Goal: Book appointment/travel/reservation

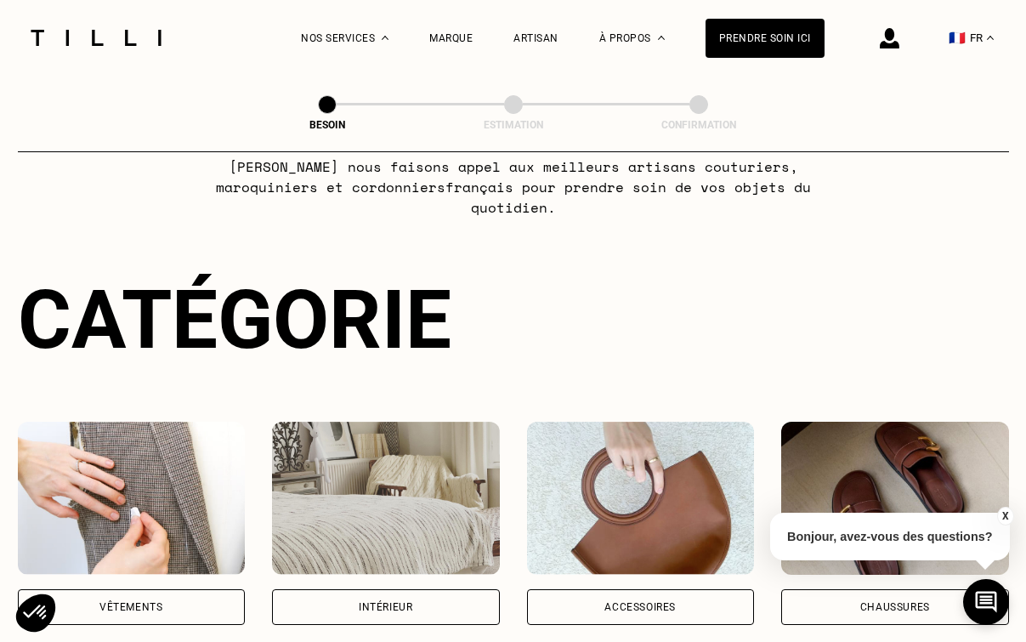
scroll to position [170, 0]
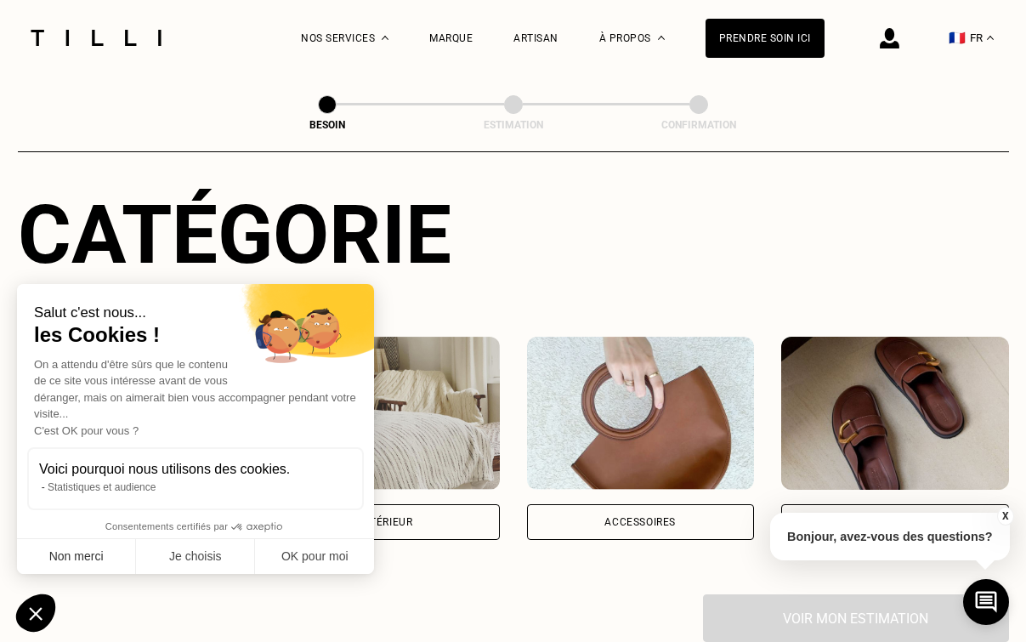
click at [81, 560] on button "Non merci" at bounding box center [76, 557] width 119 height 36
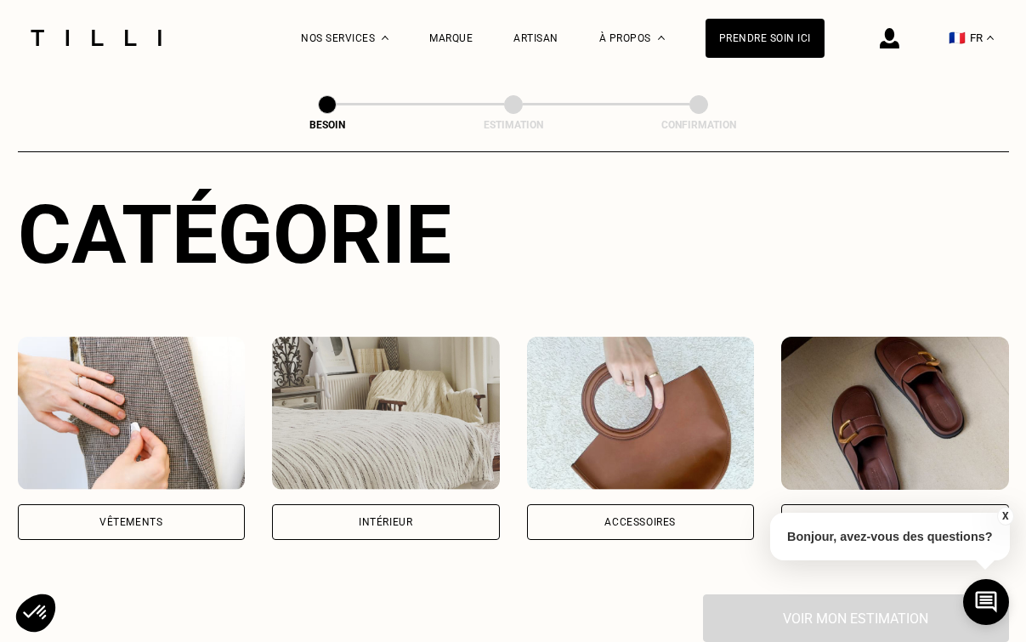
click at [429, 514] on div "Intérieur" at bounding box center [386, 522] width 228 height 36
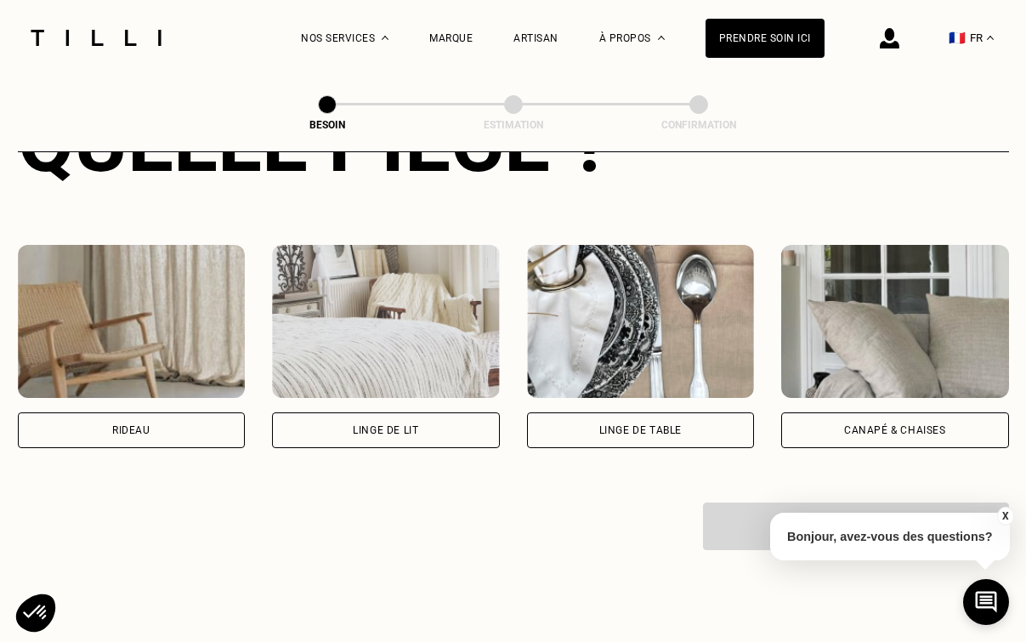
scroll to position [758, 0]
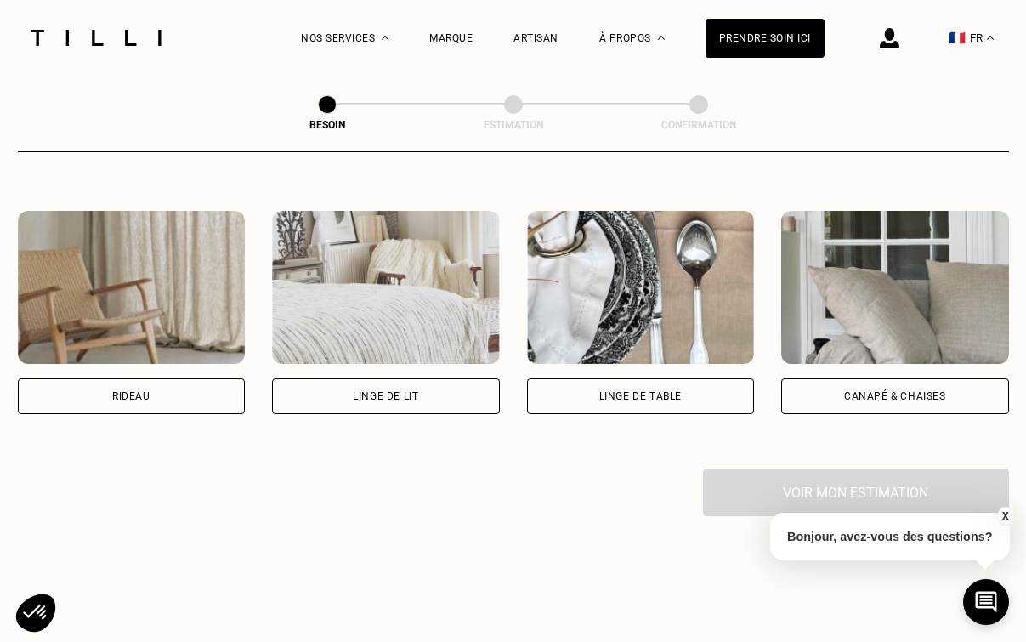
click at [203, 391] on div "Rideau" at bounding box center [132, 396] width 228 height 36
select select "FR"
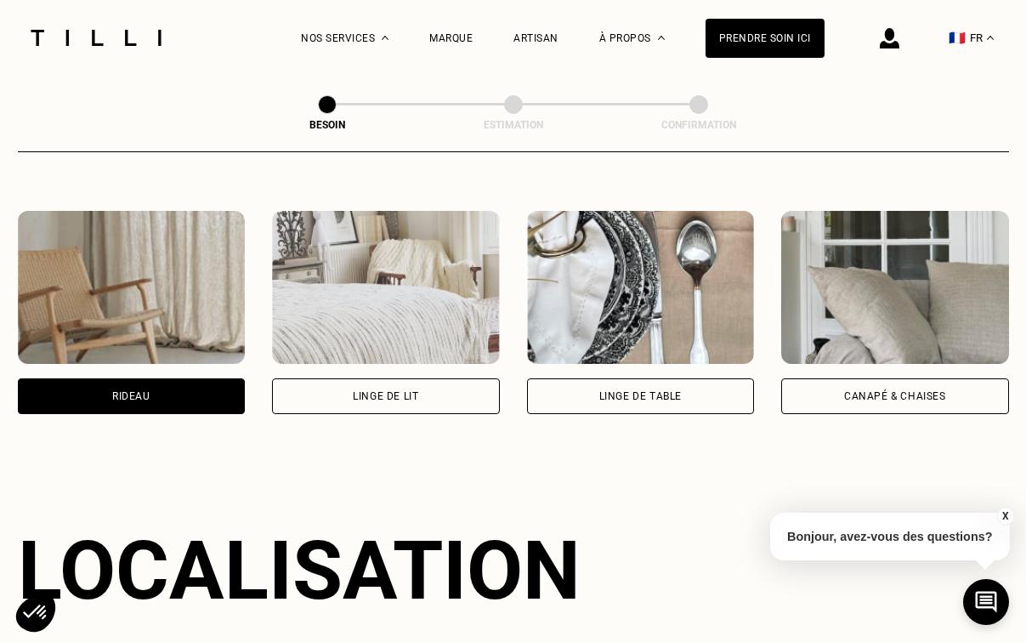
scroll to position [1015, 0]
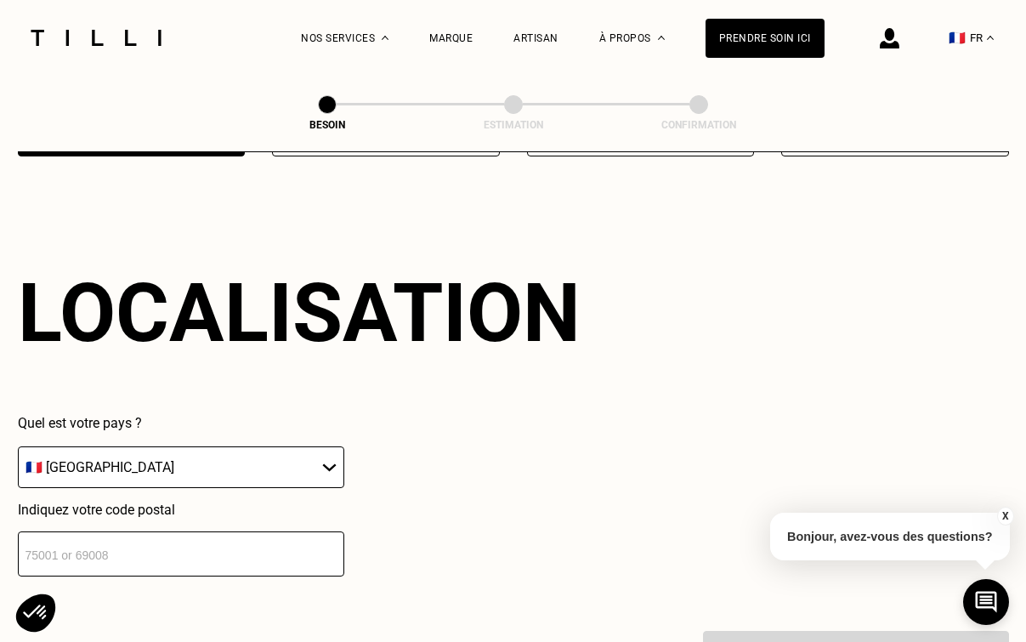
click at [112, 566] on div "Localisation Quel est votre pays ? 🇩🇪 Allemagne 🇦🇹 Autriche 🇧🇪 Belgique 🇧🇬 Bulg…" at bounding box center [514, 421] width 992 height 420
click at [122, 545] on input "number" at bounding box center [181, 554] width 327 height 45
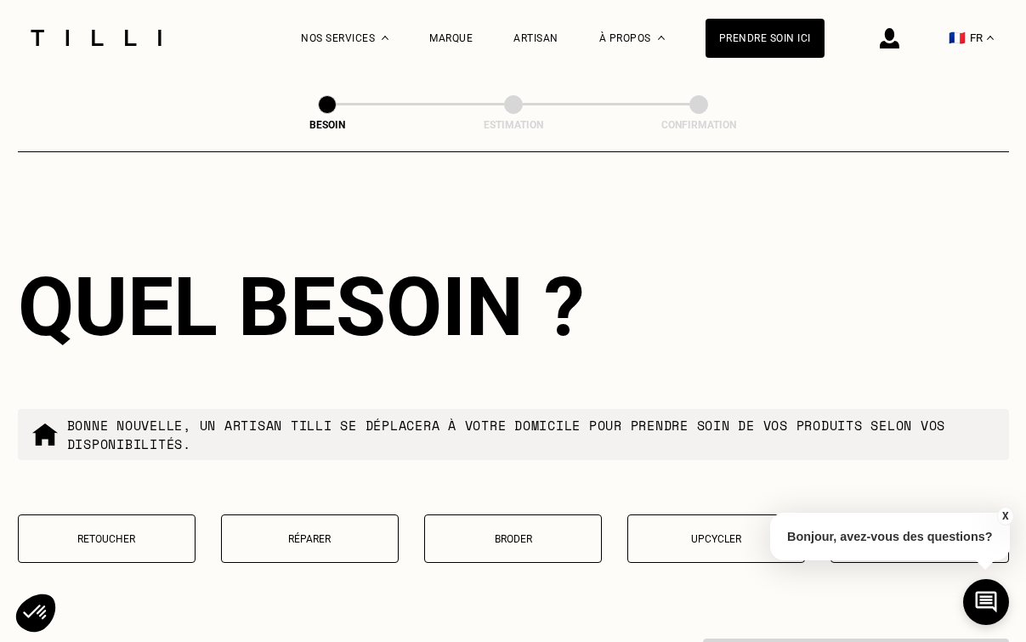
type input "75017"
click at [480, 360] on div "Quel besoin ? Bonne nouvelle, un artisan tilli se déplacera à votre domicile po…" at bounding box center [514, 422] width 992 height 434
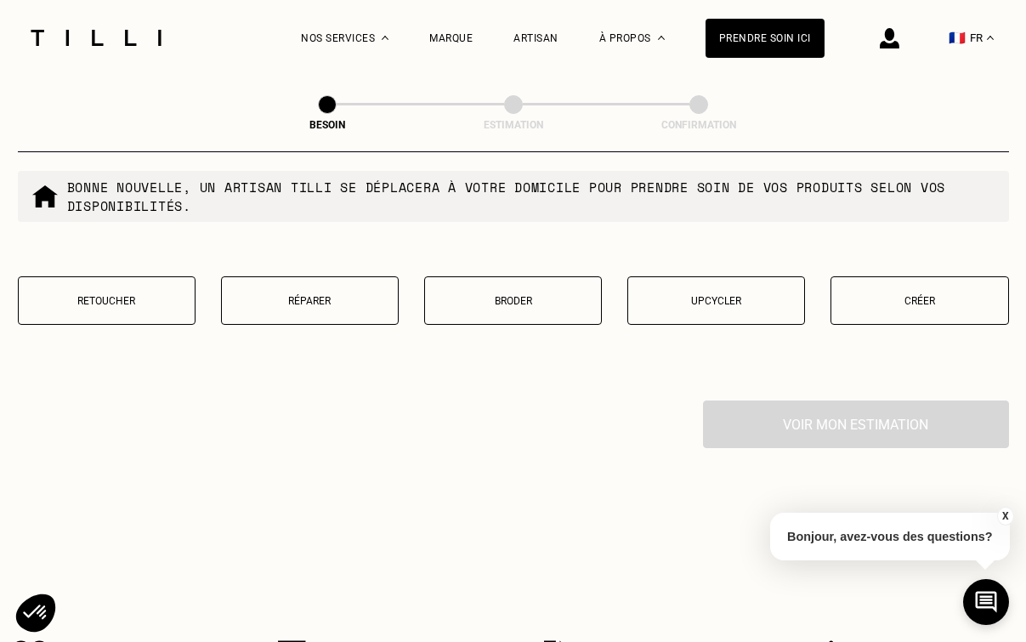
scroll to position [1714, 0]
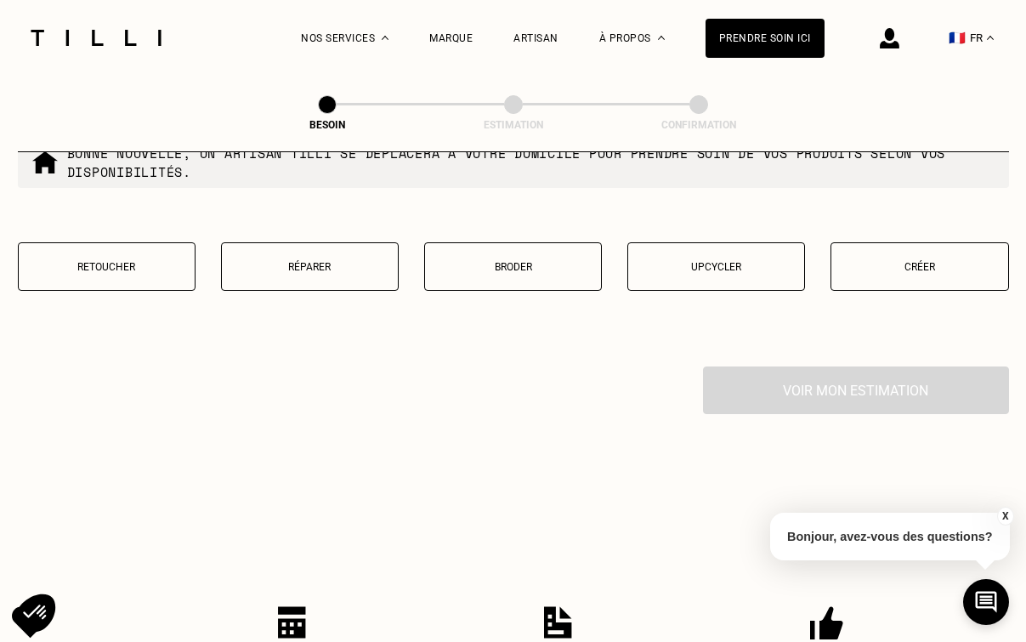
click at [512, 267] on button "Broder" at bounding box center [513, 266] width 178 height 48
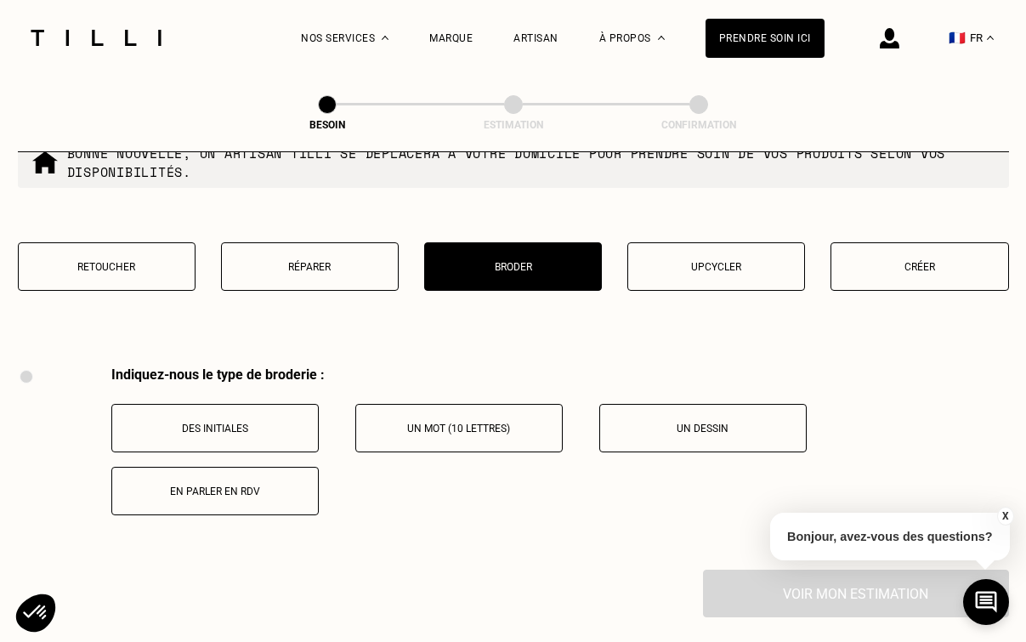
scroll to position [1875, 0]
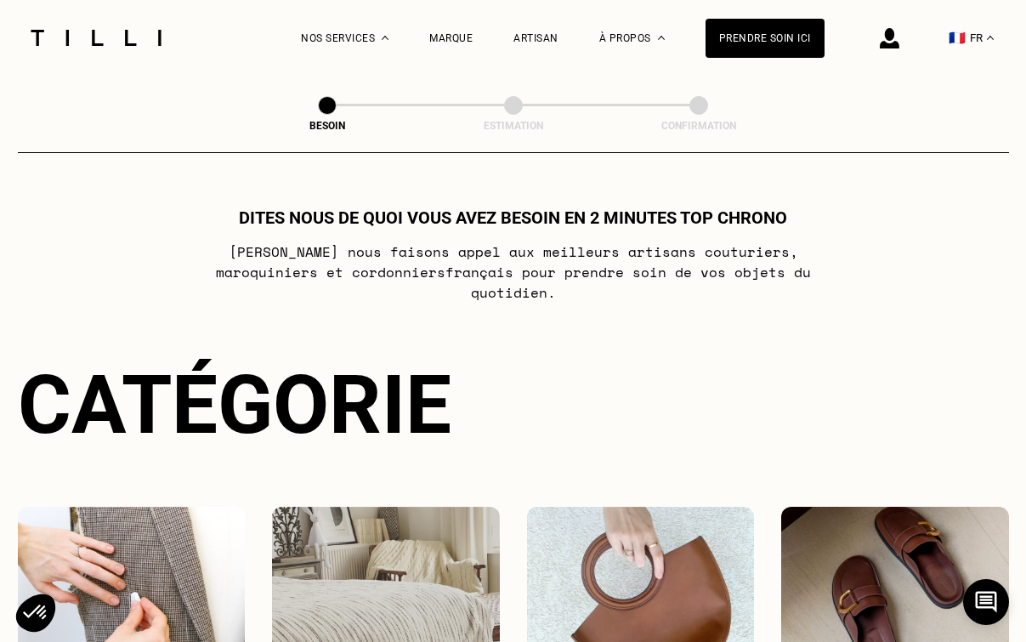
scroll to position [1081, 0]
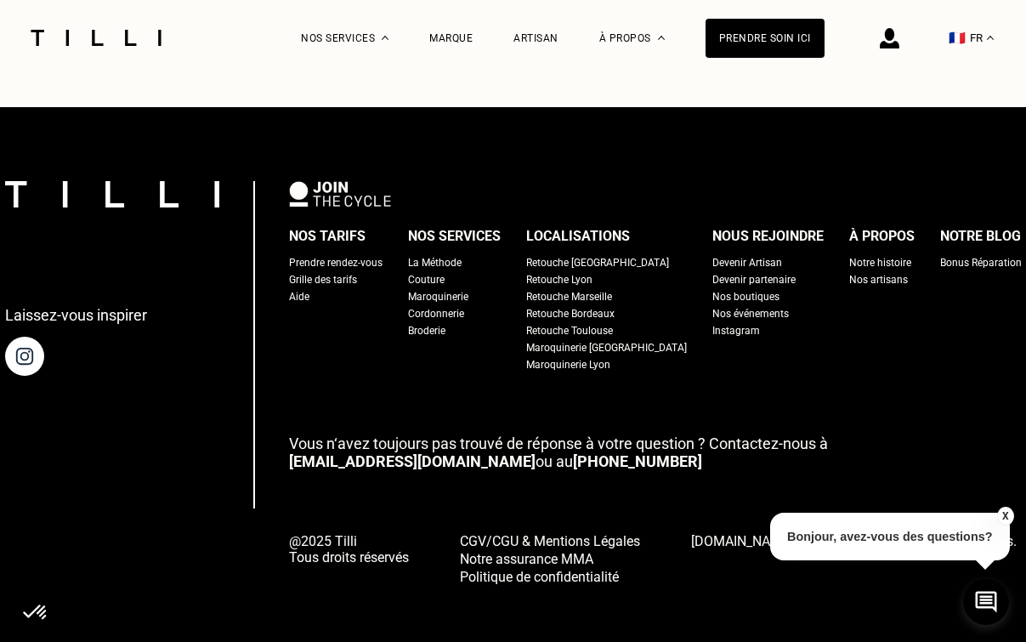
click at [445, 271] on div "Couture" at bounding box center [426, 279] width 37 height 17
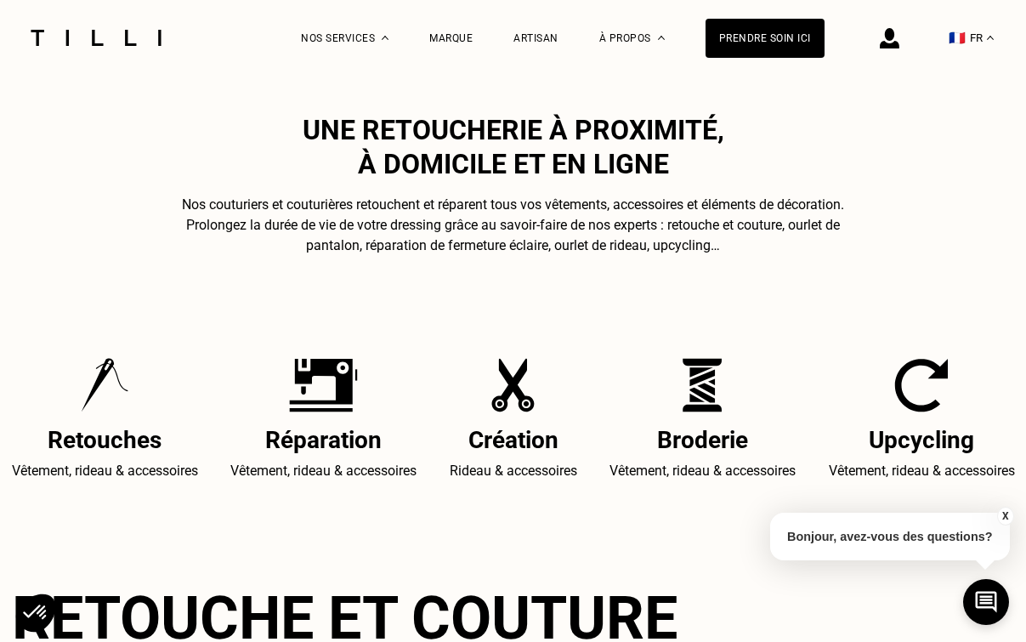
scroll to position [510, 0]
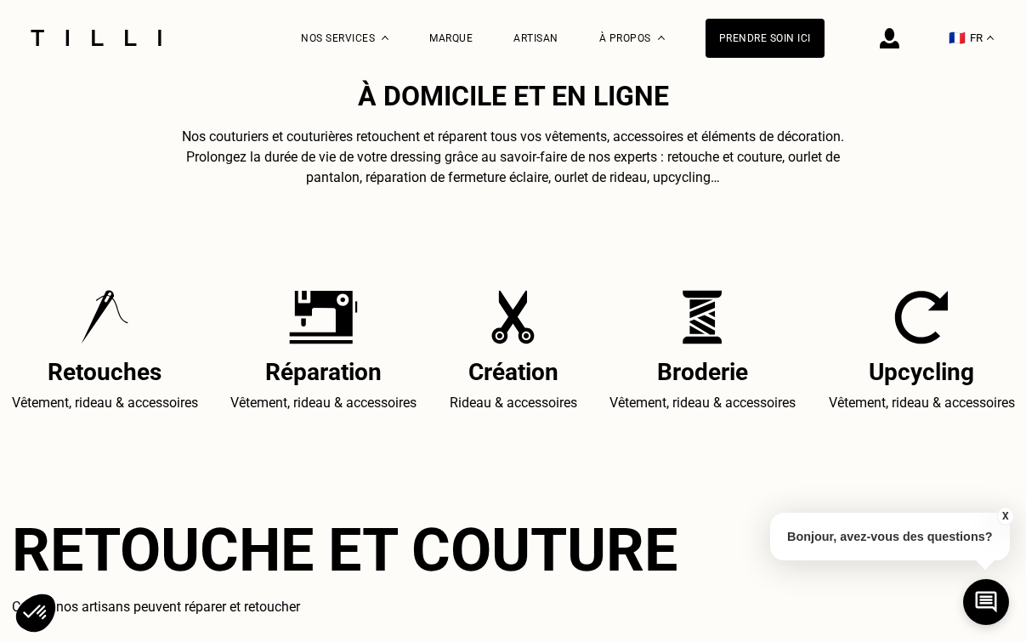
click at [486, 373] on h2 "Création" at bounding box center [514, 372] width 128 height 28
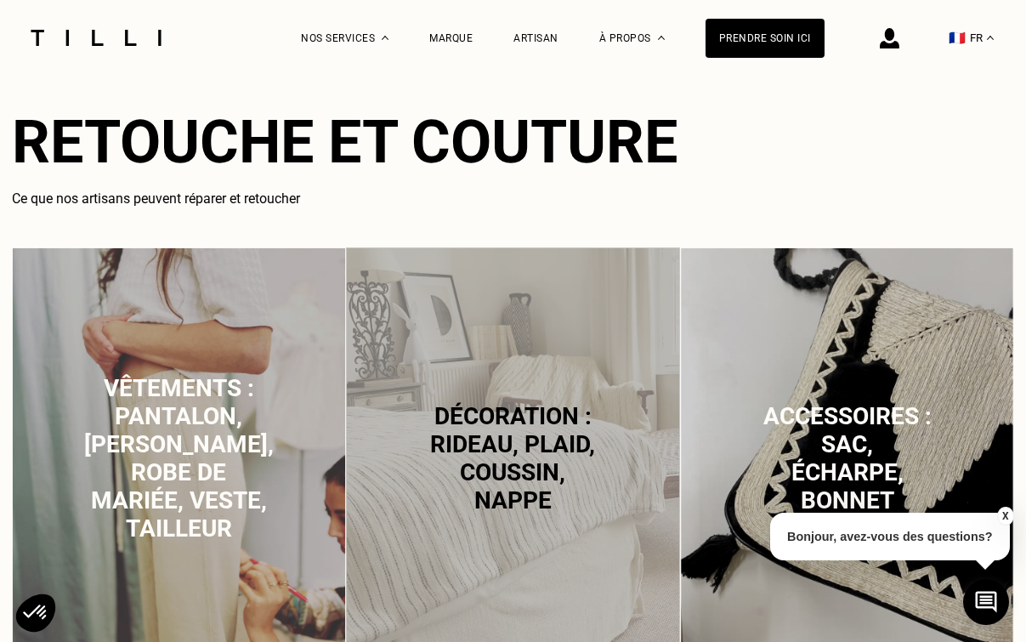
scroll to position [1020, 0]
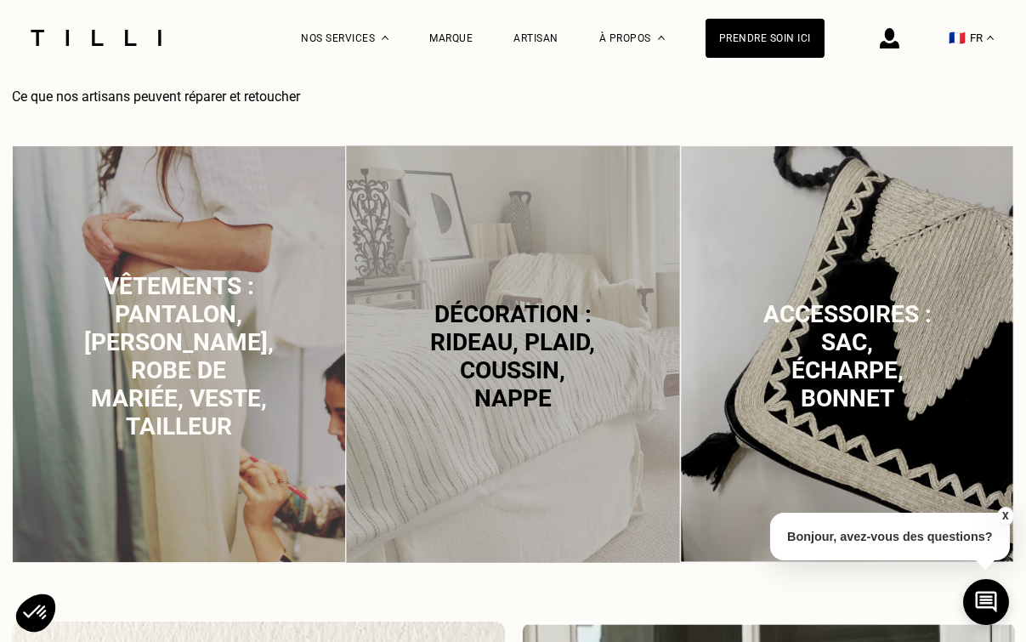
click at [437, 394] on p "Décoration : rideau, plaid, coussin, nappe" at bounding box center [513, 356] width 168 height 112
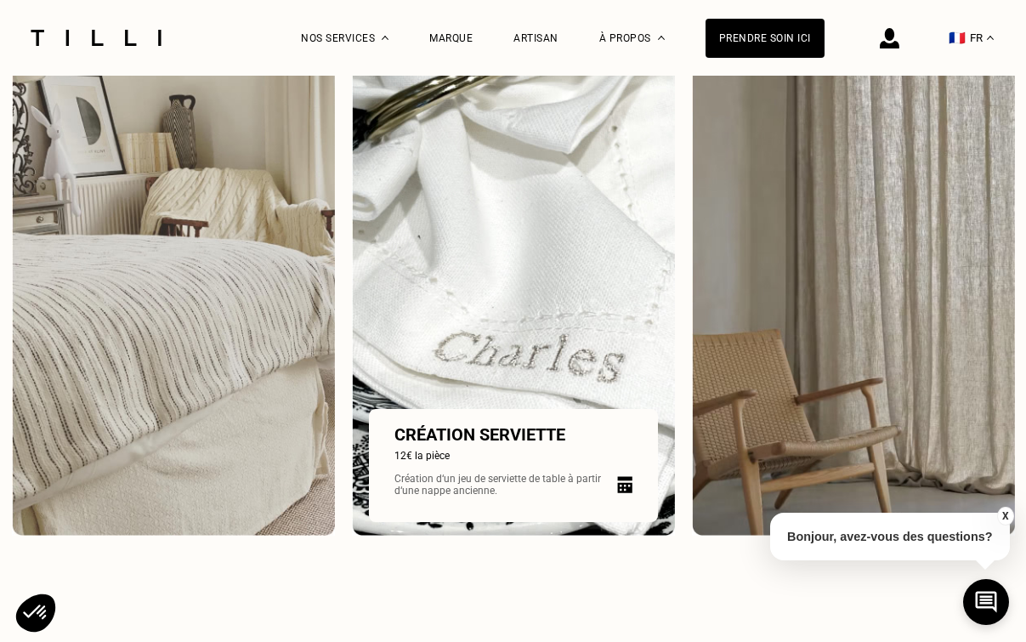
scroll to position [2425, 0]
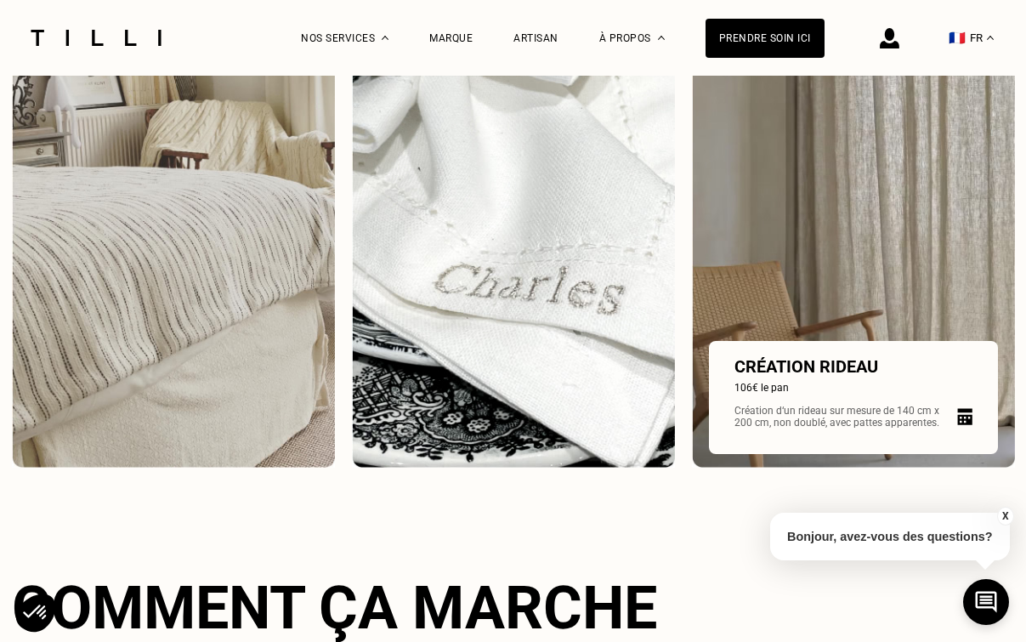
click at [884, 273] on img at bounding box center [853, 220] width 323 height 497
click at [840, 370] on p "Création rideau" at bounding box center [854, 366] width 238 height 20
select select "FR"
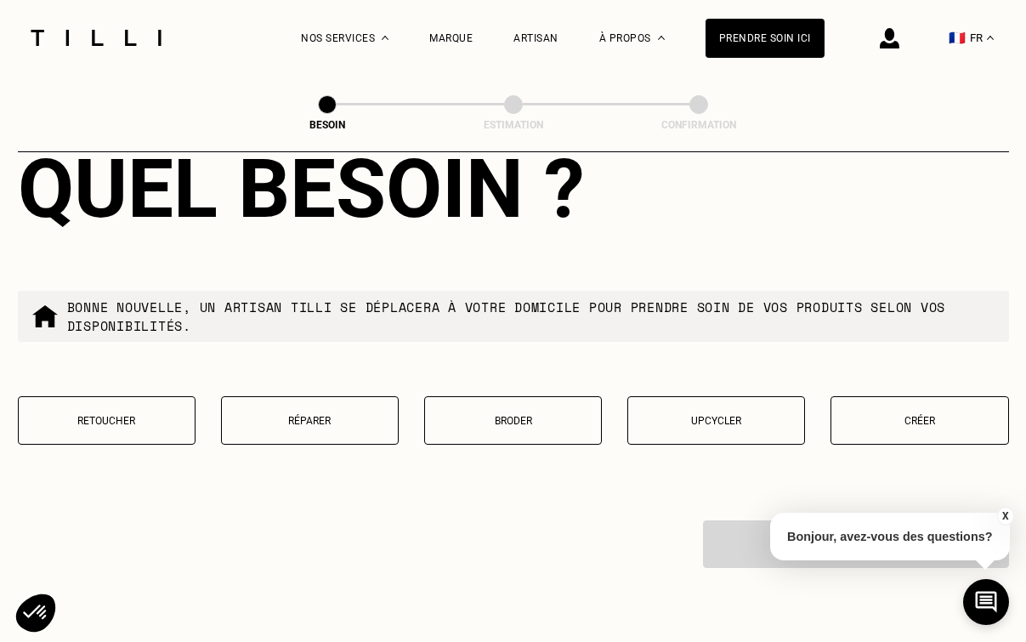
scroll to position [1662, 0]
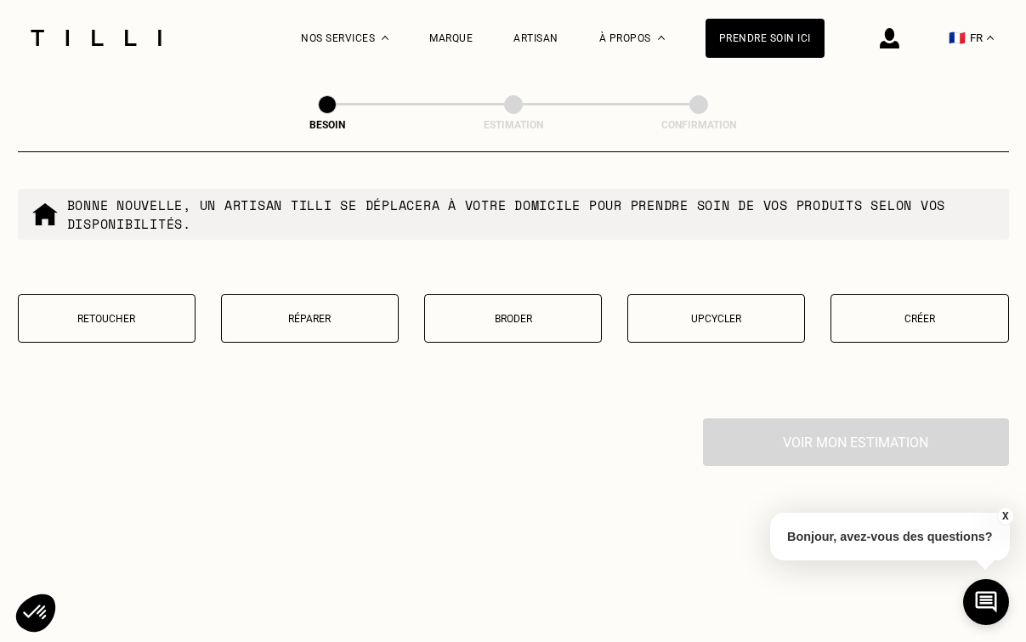
click at [884, 317] on button "Créer" at bounding box center [920, 318] width 178 height 48
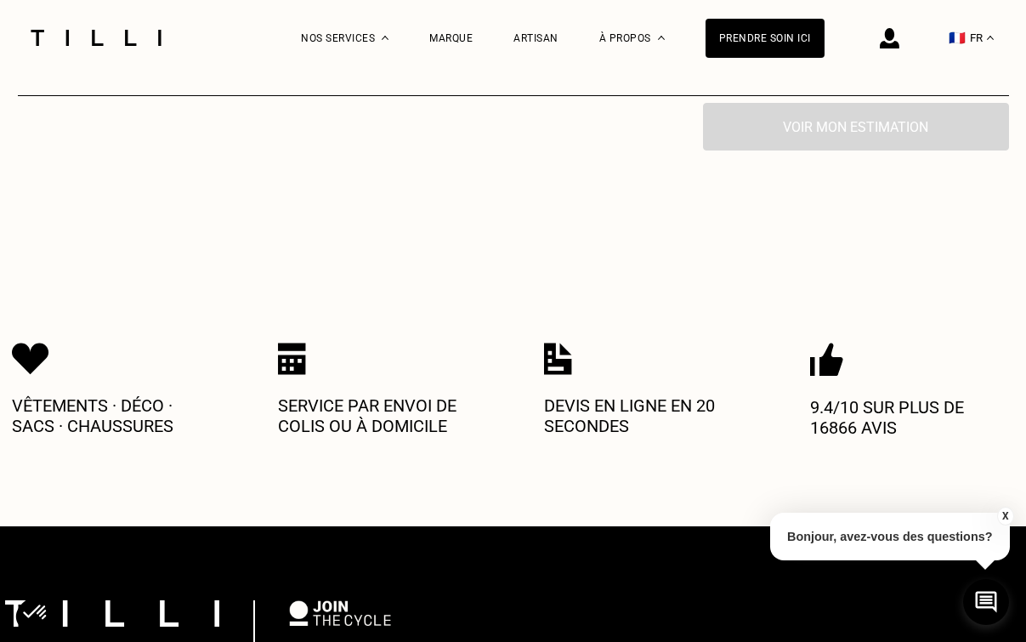
scroll to position [2045, 0]
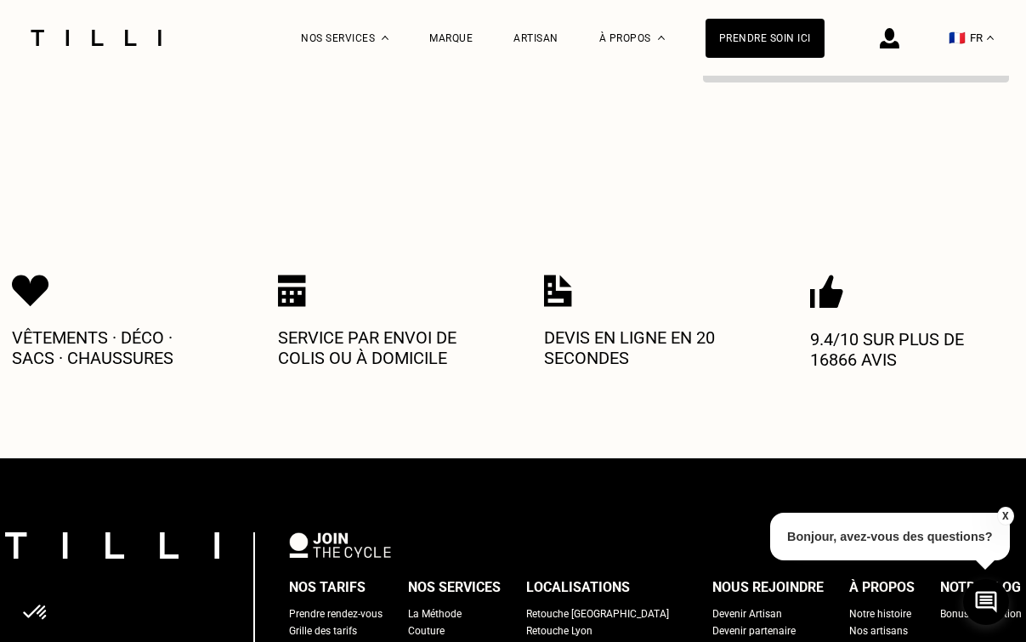
click at [553, 275] on img at bounding box center [558, 291] width 28 height 32
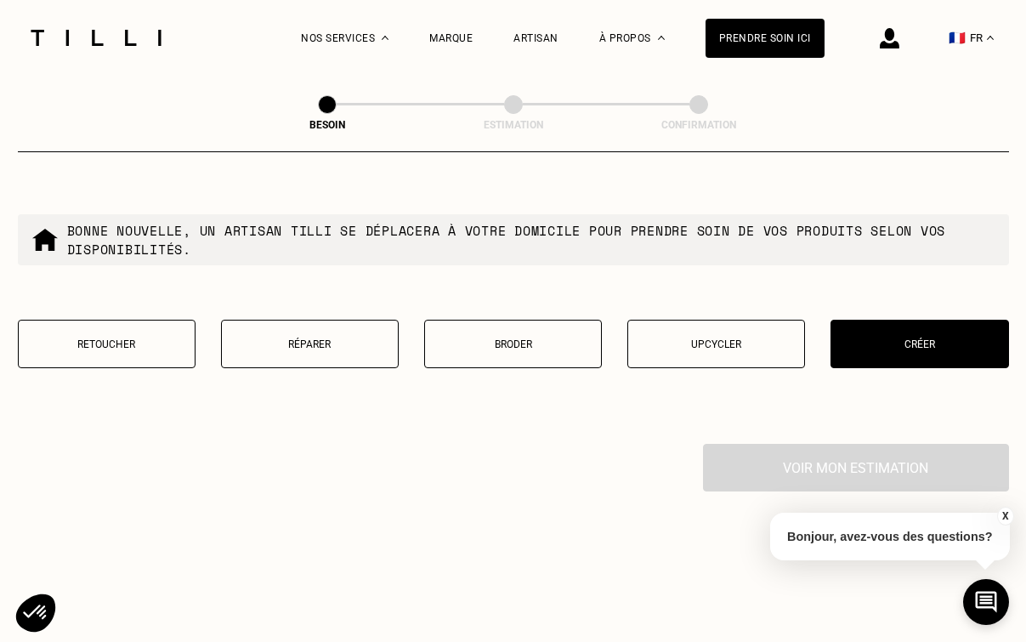
scroll to position [1603, 0]
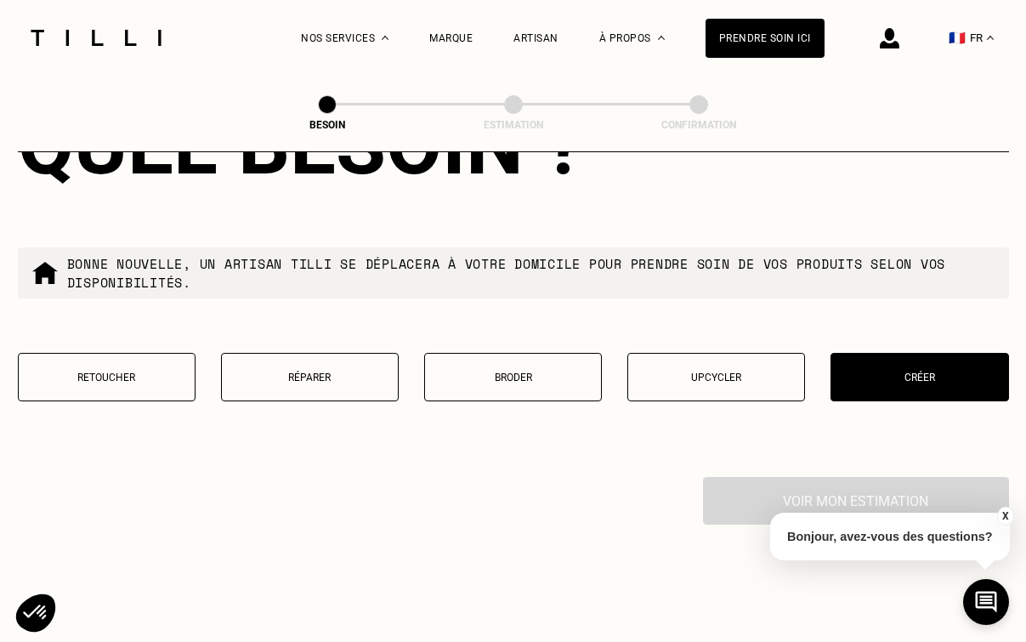
click at [95, 369] on button "Retoucher" at bounding box center [107, 377] width 178 height 48
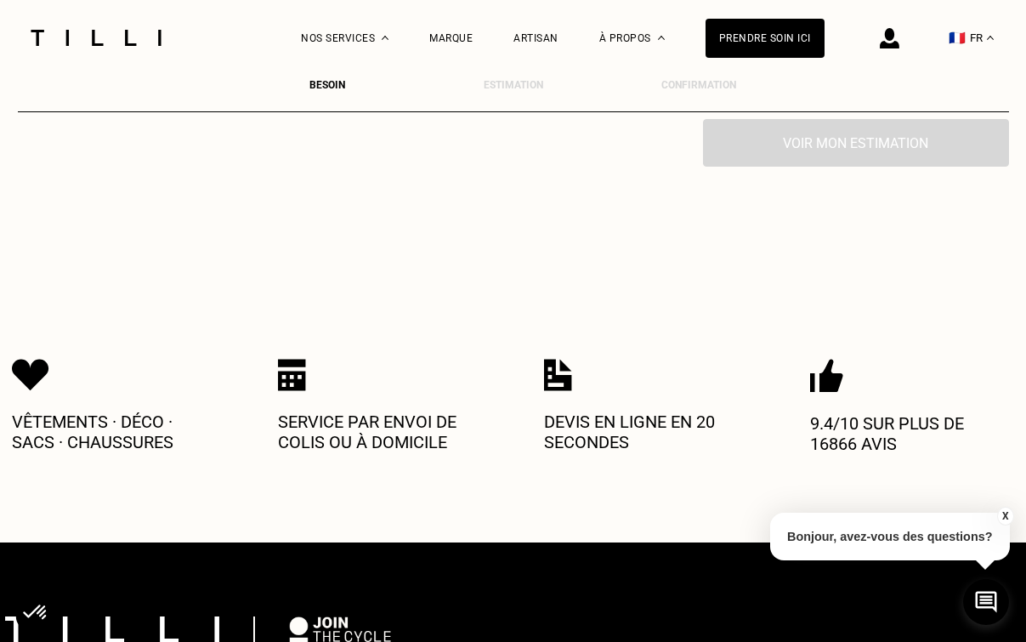
scroll to position [1977, 0]
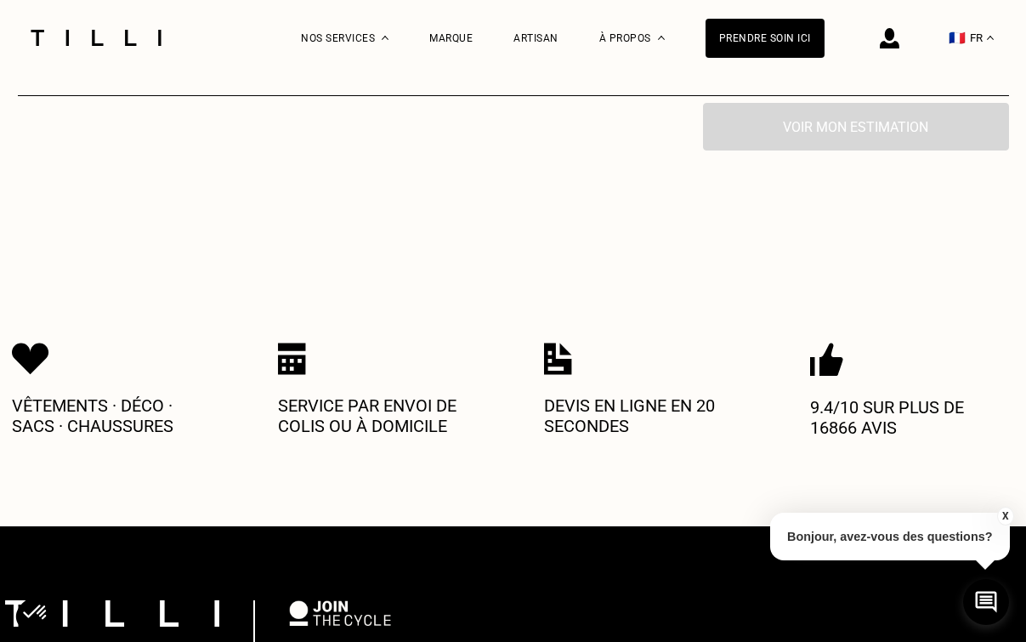
click at [553, 351] on img at bounding box center [558, 359] width 28 height 32
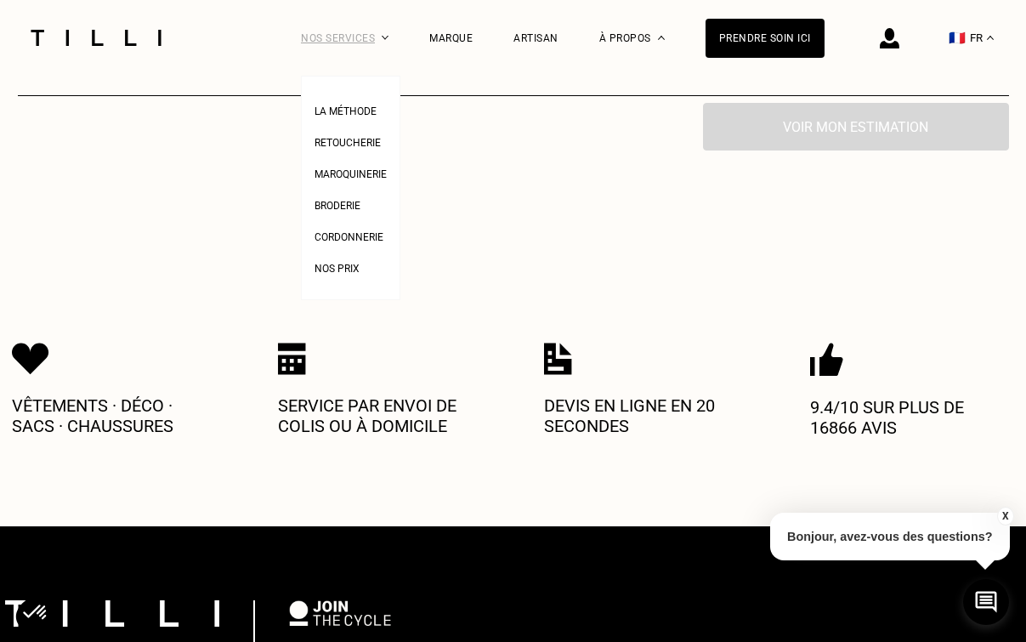
click at [376, 37] on div "Nos services" at bounding box center [345, 38] width 88 height 76
click at [361, 139] on span "Retoucherie" at bounding box center [348, 143] width 66 height 12
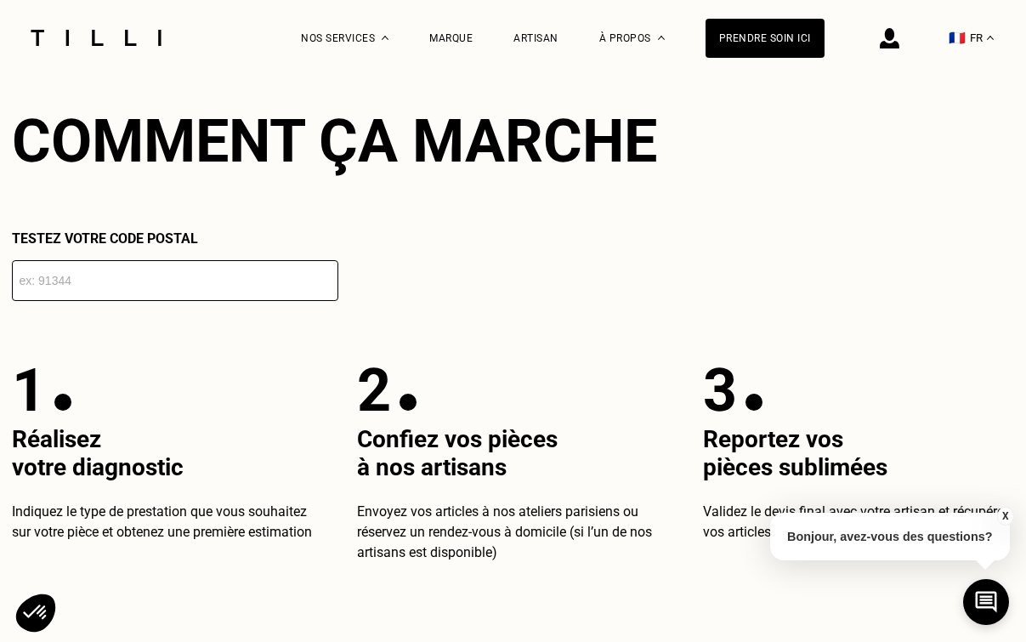
scroll to position [2925, 0]
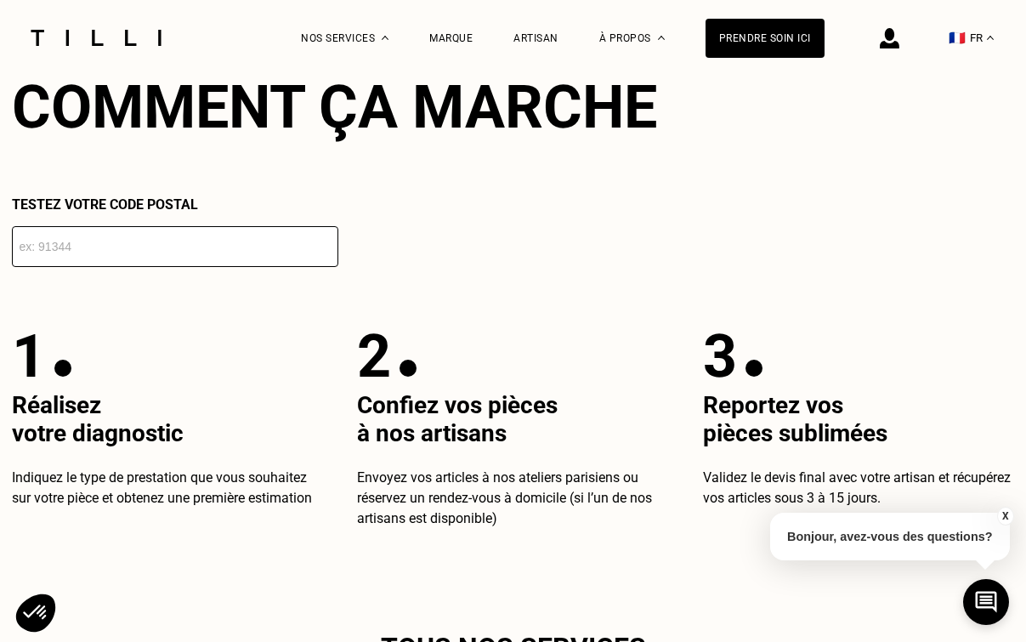
click at [195, 253] on input "number" at bounding box center [175, 246] width 327 height 41
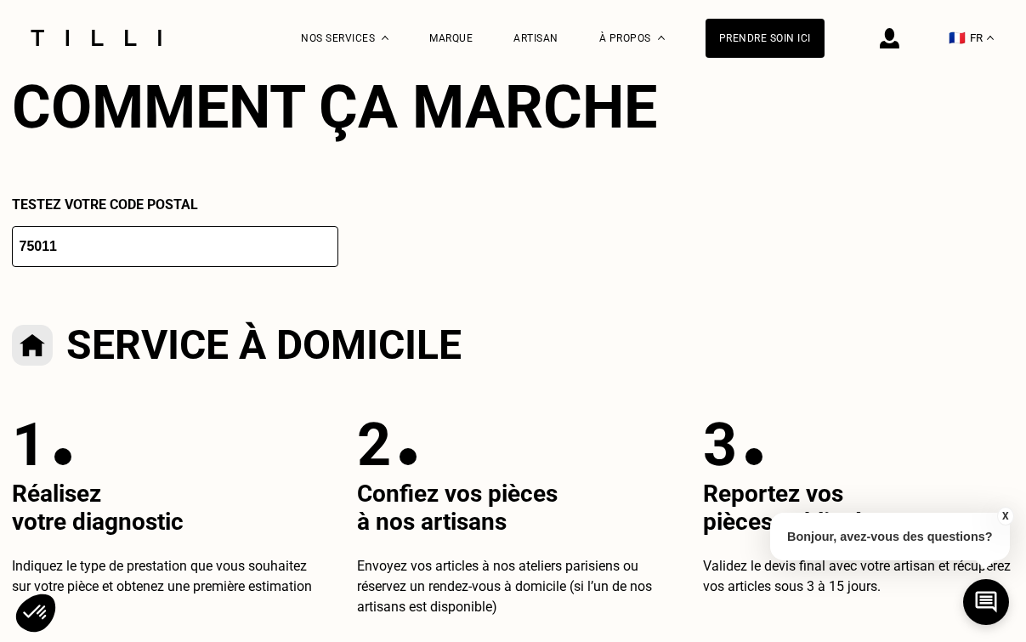
type input "75010"
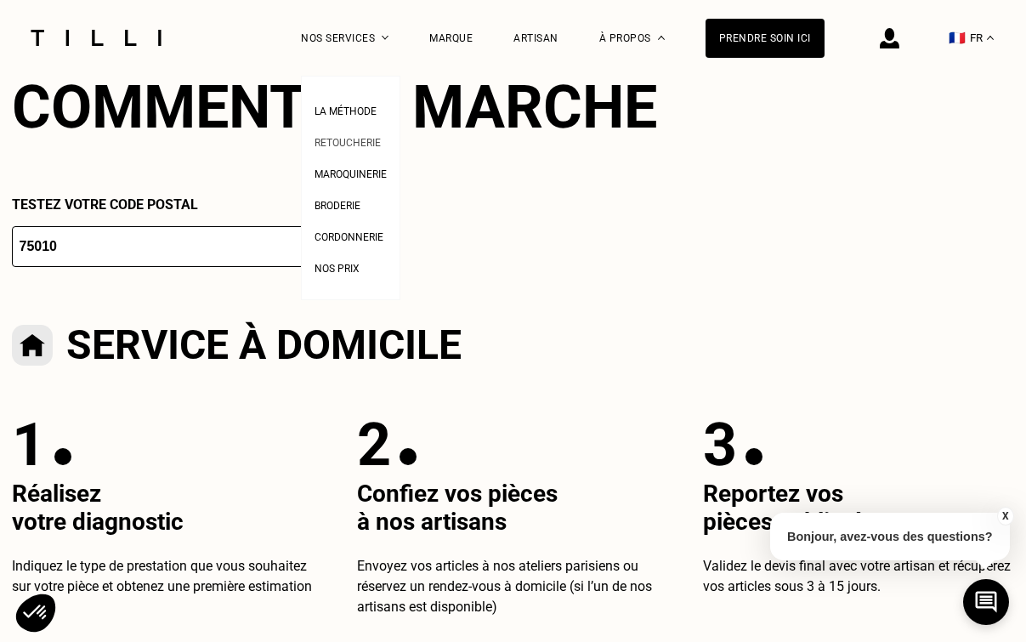
click at [357, 143] on span "Retoucherie" at bounding box center [348, 143] width 66 height 12
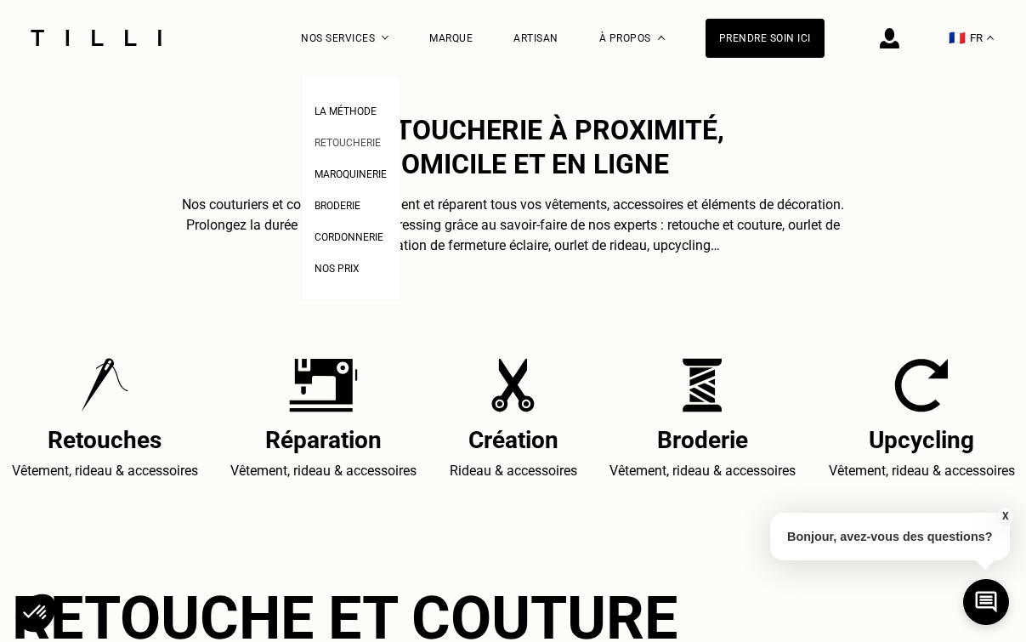
scroll to position [476, 0]
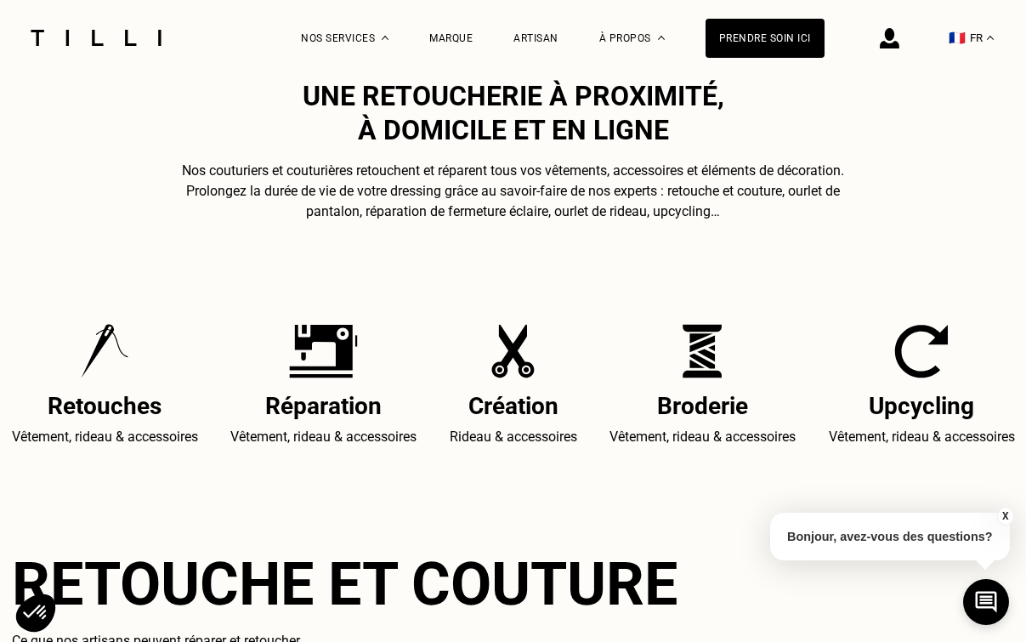
click at [101, 361] on img at bounding box center [105, 351] width 48 height 54
click at [93, 407] on h2 "Retouches" at bounding box center [105, 406] width 186 height 28
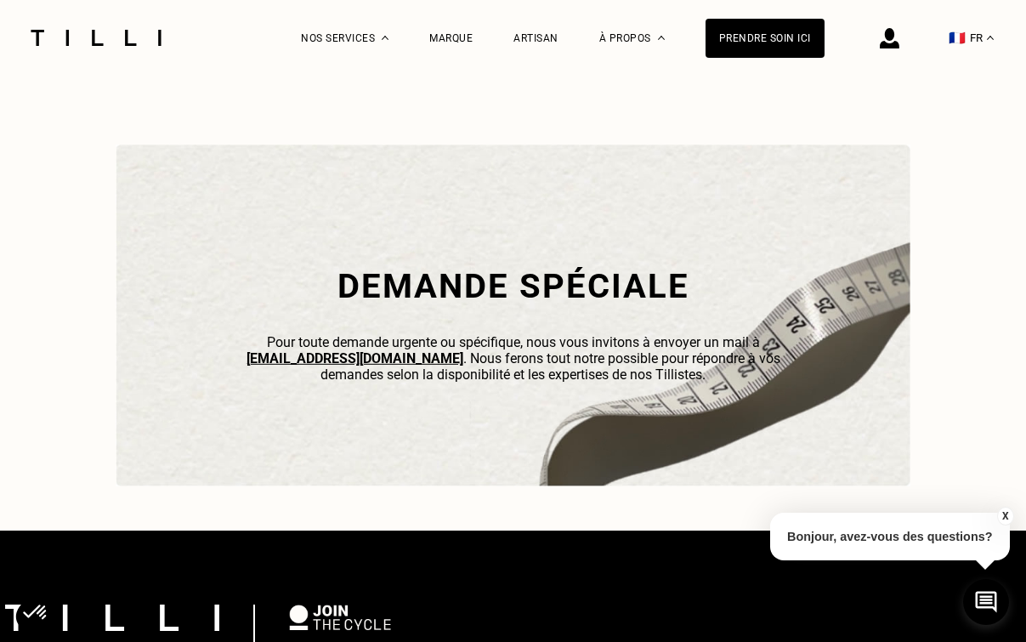
scroll to position [5204, 0]
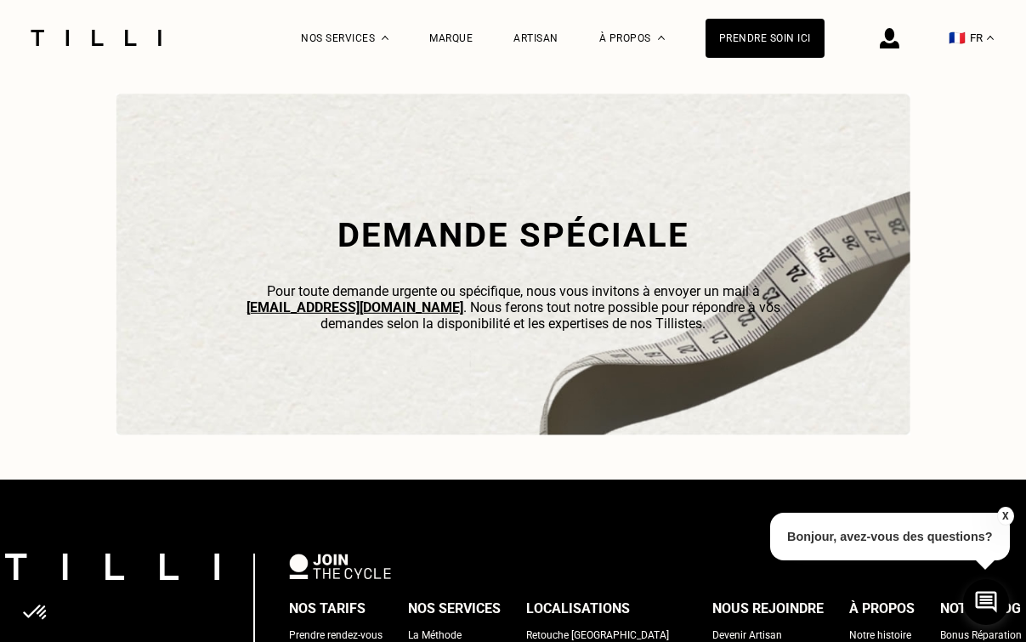
click at [280, 308] on link "[EMAIL_ADDRESS][DOMAIN_NAME]" at bounding box center [355, 307] width 217 height 16
